Goal: Download file/media

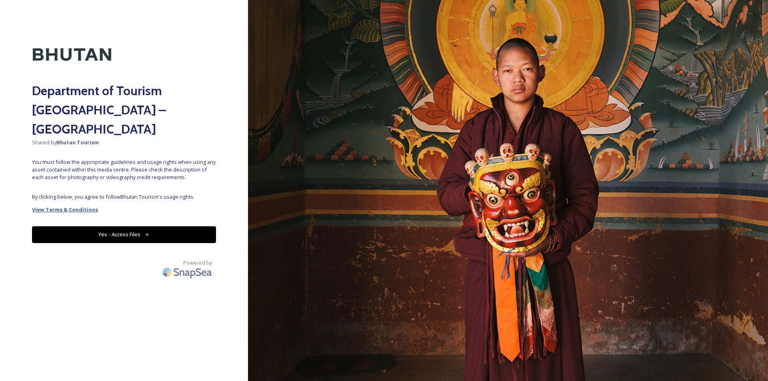
click at [74, 206] on strong "View Terms & Conditions" at bounding box center [65, 209] width 66 height 7
click at [132, 227] on button "Yes - Access Files" at bounding box center [124, 235] width 184 height 16
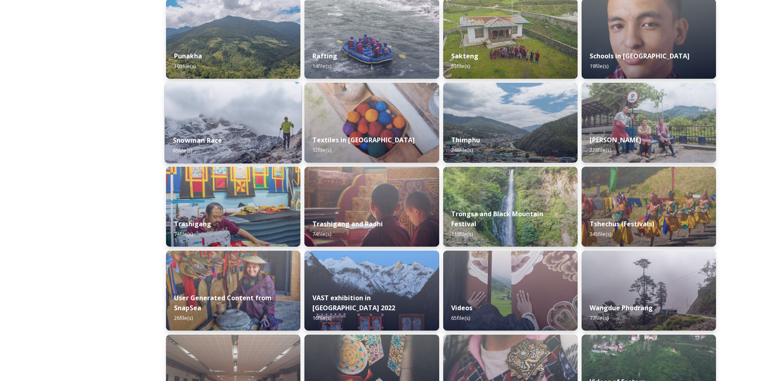
scroll to position [680, 0]
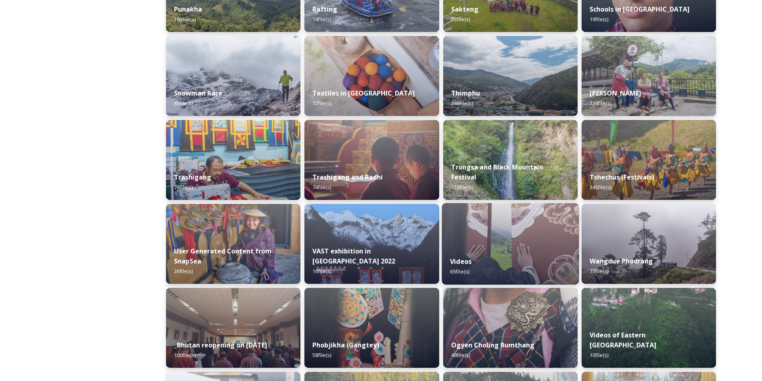
click at [486, 257] on div "Videos 65 file(s)" at bounding box center [510, 267] width 137 height 36
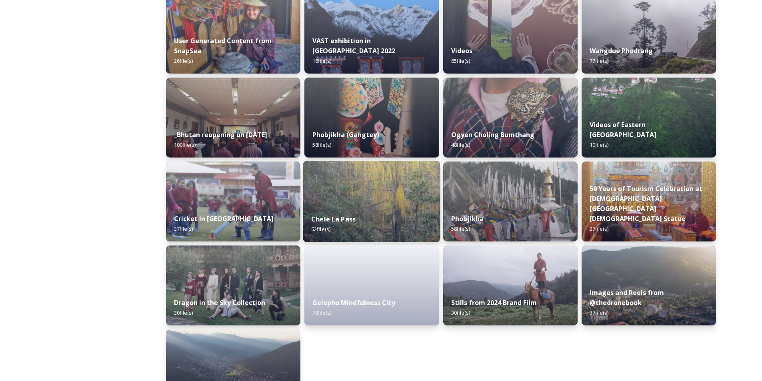
scroll to position [847, 0]
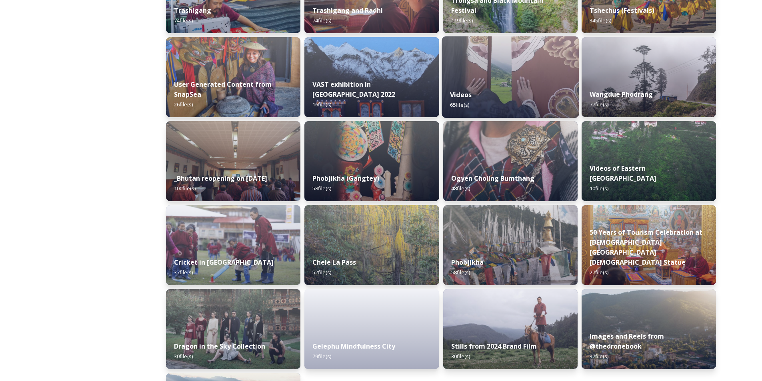
click at [495, 86] on div "Videos 65 file(s)" at bounding box center [510, 100] width 137 height 36
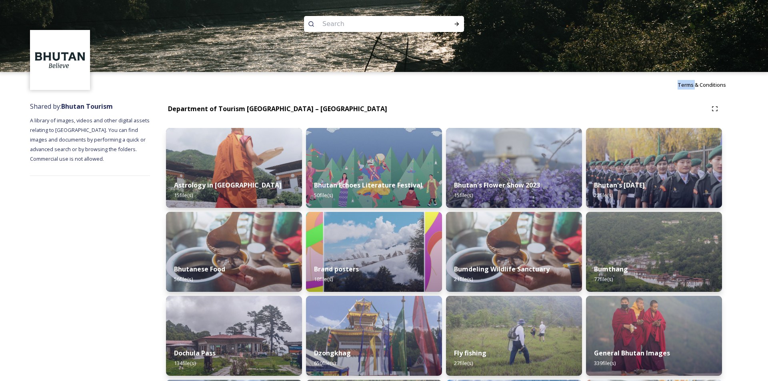
click at [495, 86] on div "Terms & Conditions" at bounding box center [384, 85] width 768 height 26
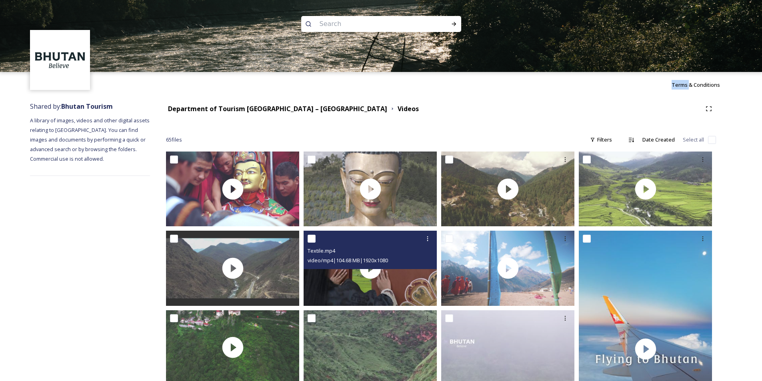
scroll to position [160, 0]
